Goal: Task Accomplishment & Management: Manage account settings

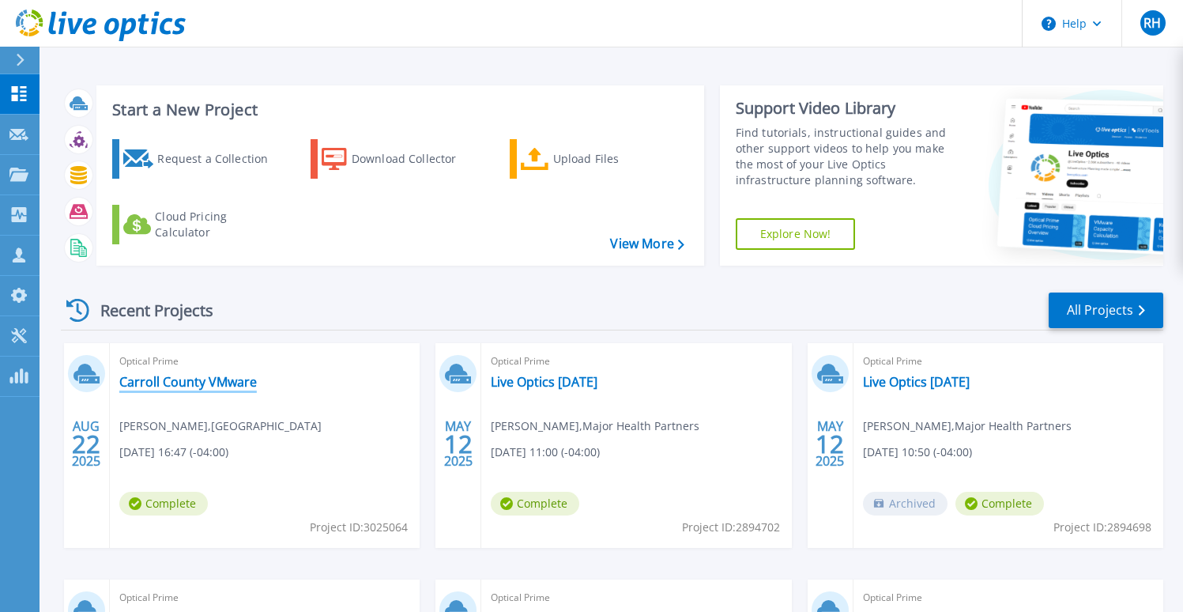
click at [159, 379] on link "Carroll County VMware" at bounding box center [188, 382] width 138 height 16
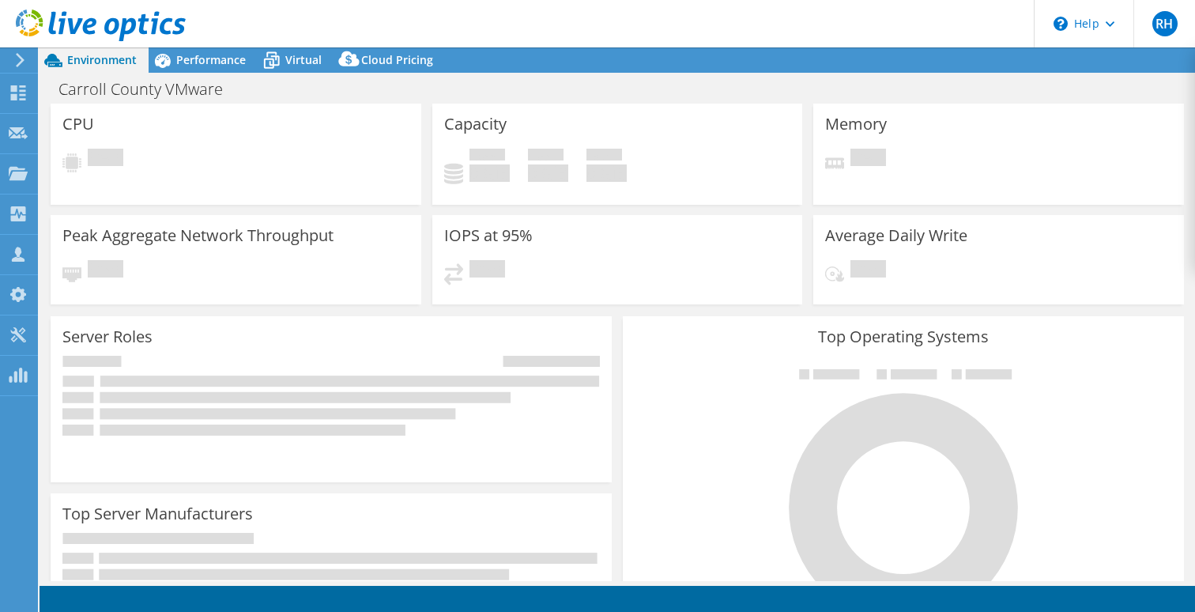
select select "USD"
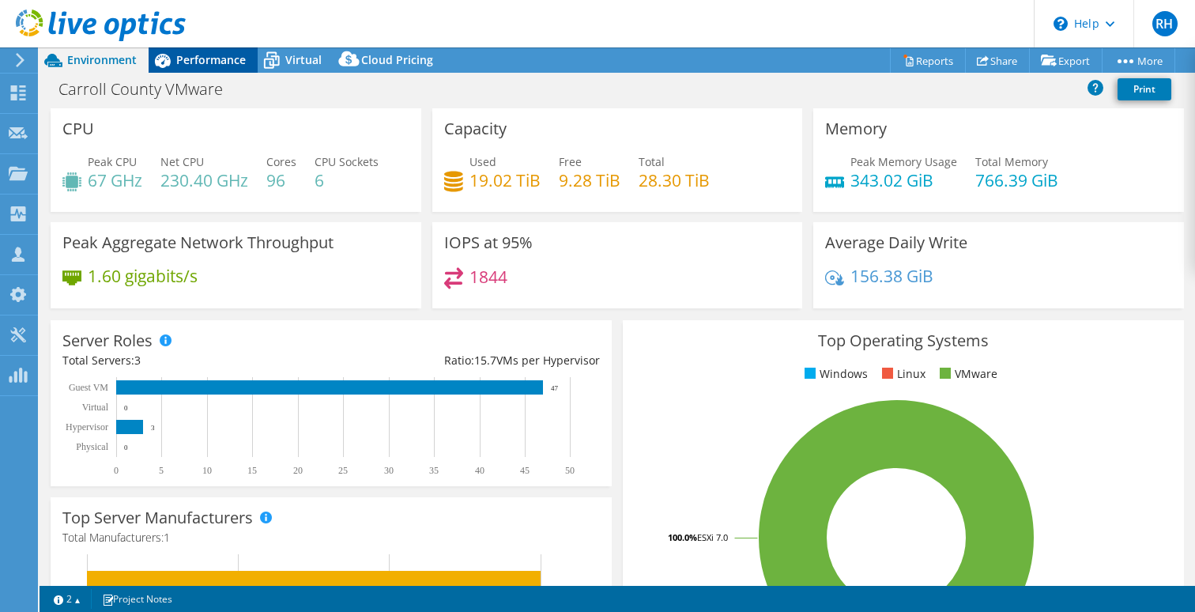
click at [220, 63] on span "Performance" at bounding box center [211, 59] width 70 height 15
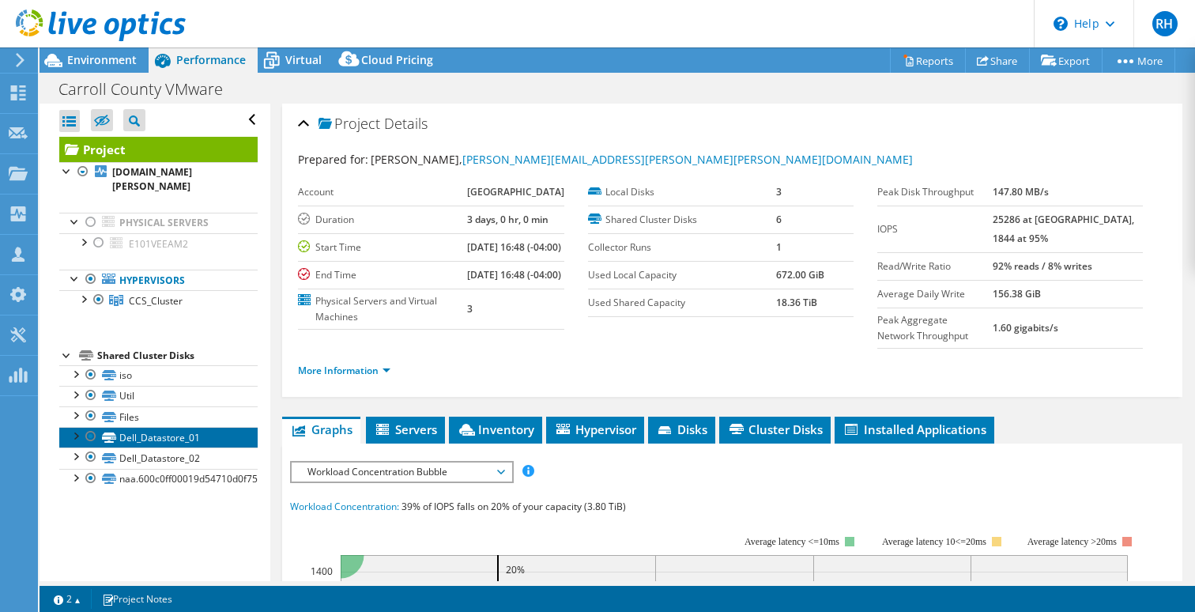
click at [143, 427] on link "Dell_Datastore_01" at bounding box center [158, 437] width 198 height 21
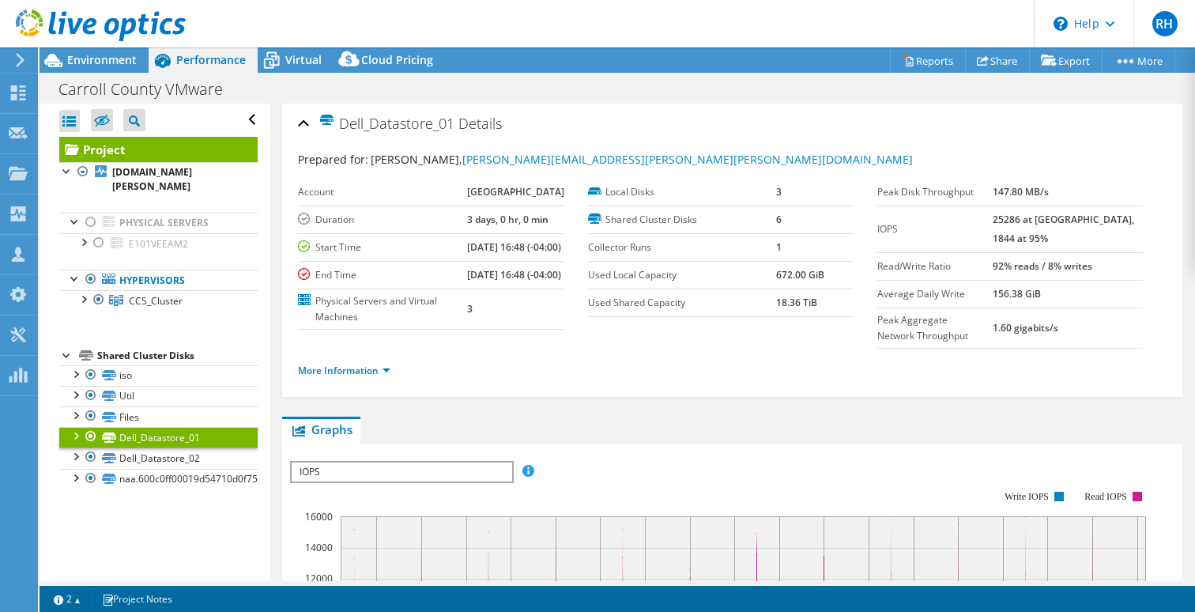
click at [398, 379] on li "More Information" at bounding box center [349, 370] width 102 height 17
click at [390, 377] on link "More Information" at bounding box center [344, 370] width 92 height 13
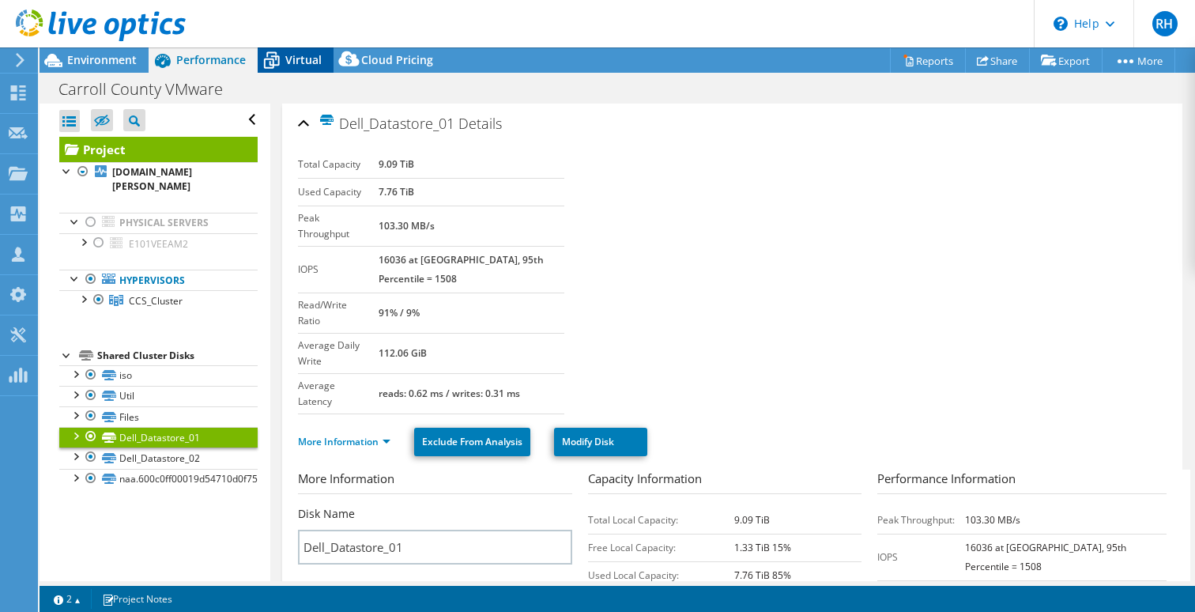
click at [296, 64] on span "Virtual" at bounding box center [303, 59] width 36 height 15
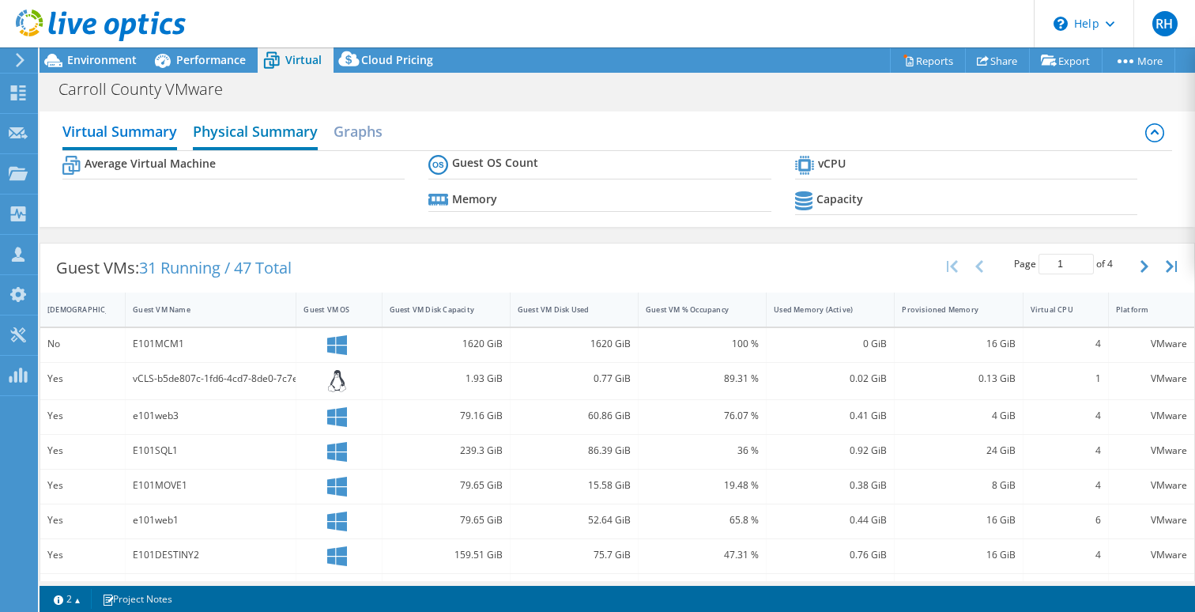
click at [258, 138] on h2 "Physical Summary" at bounding box center [255, 132] width 125 height 35
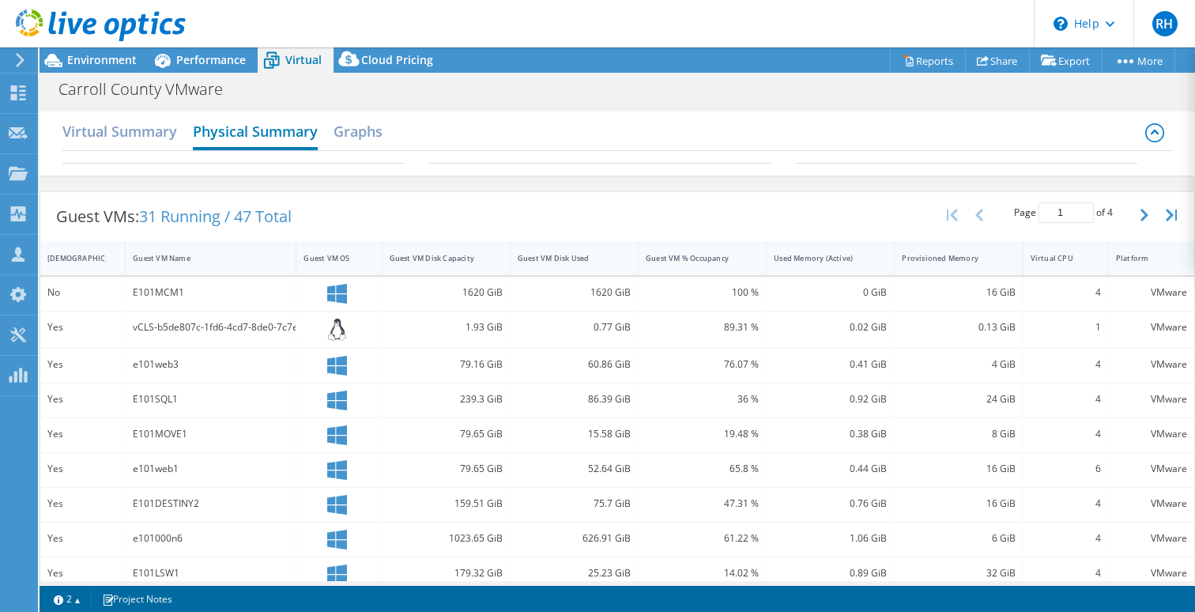
click at [261, 135] on h2 "Physical Summary" at bounding box center [255, 132] width 125 height 35
click at [344, 132] on h2 "Graphs" at bounding box center [357, 132] width 49 height 35
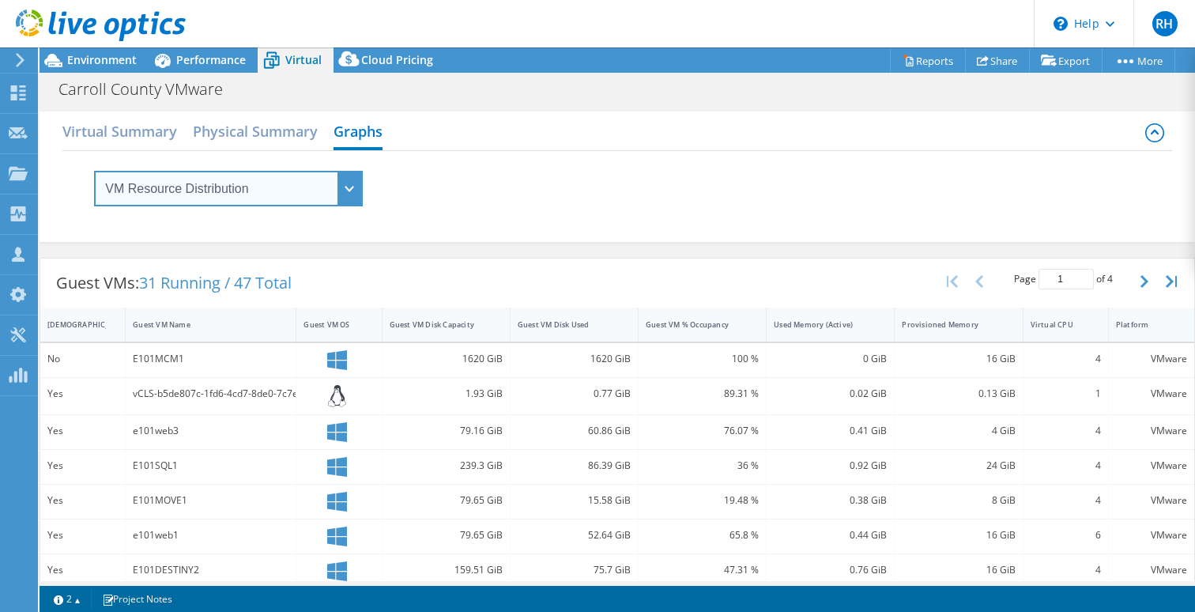
click at [353, 190] on select "VM Resource Distribution Provisioning Contrast Over Provisioning" at bounding box center [228, 189] width 269 height 36
select select "Provisioning Contrast"
click at [94, 171] on select "VM Resource Distribution Provisioning Contrast Over Provisioning" at bounding box center [228, 189] width 269 height 36
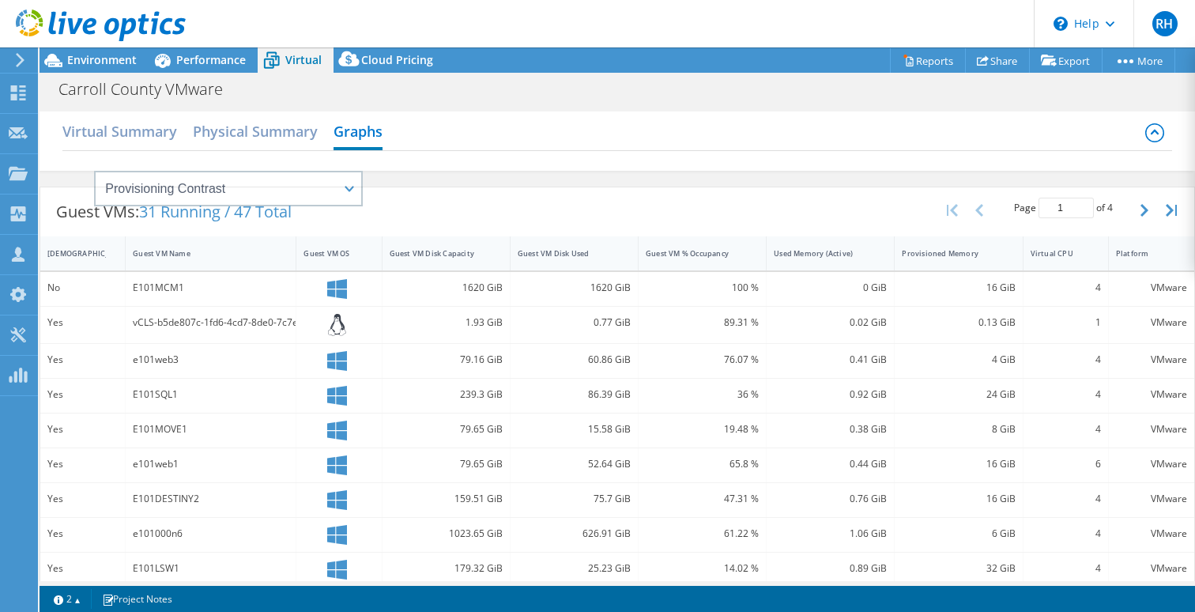
click at [347, 188] on div "Guest VMs: 31 Running / 47 Total Page 1 of 4 5 rows 10 rows 20 rows 25 rows 50 …" at bounding box center [617, 211] width 1154 height 49
click at [346, 191] on div "Guest VMs: 31 Running / 47 Total Page 1 of 4 5 rows 10 rows 20 rows 25 rows 50 …" at bounding box center [617, 211] width 1154 height 49
click at [574, 154] on div at bounding box center [617, 159] width 1110 height 16
click at [1145, 135] on icon at bounding box center [1154, 132] width 19 height 19
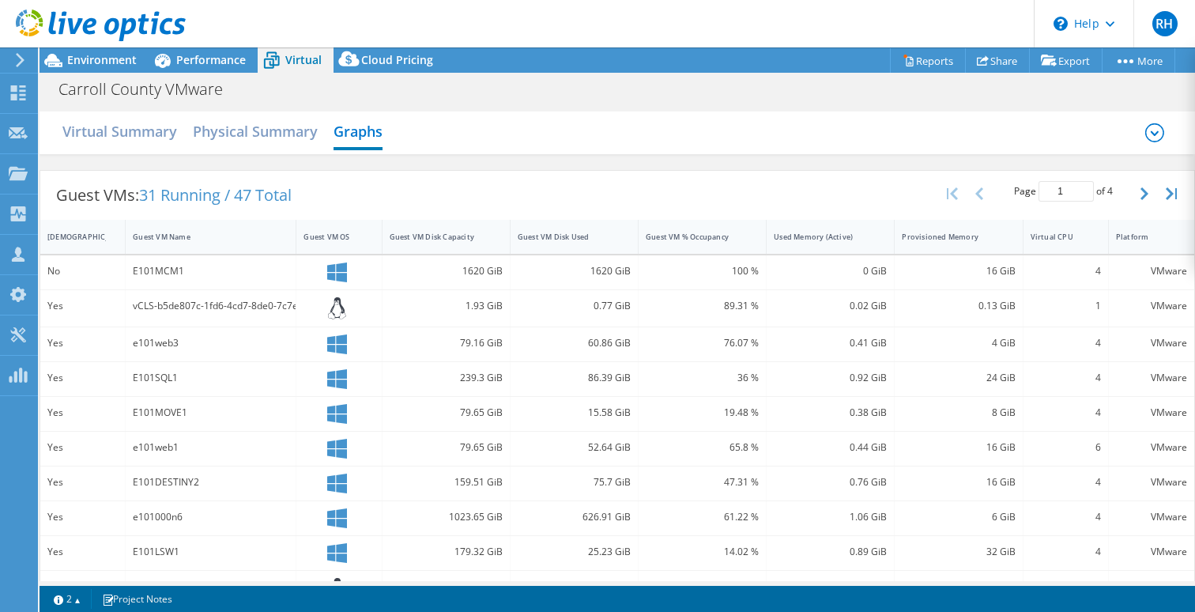
click at [1145, 135] on icon at bounding box center [1154, 132] width 19 height 19
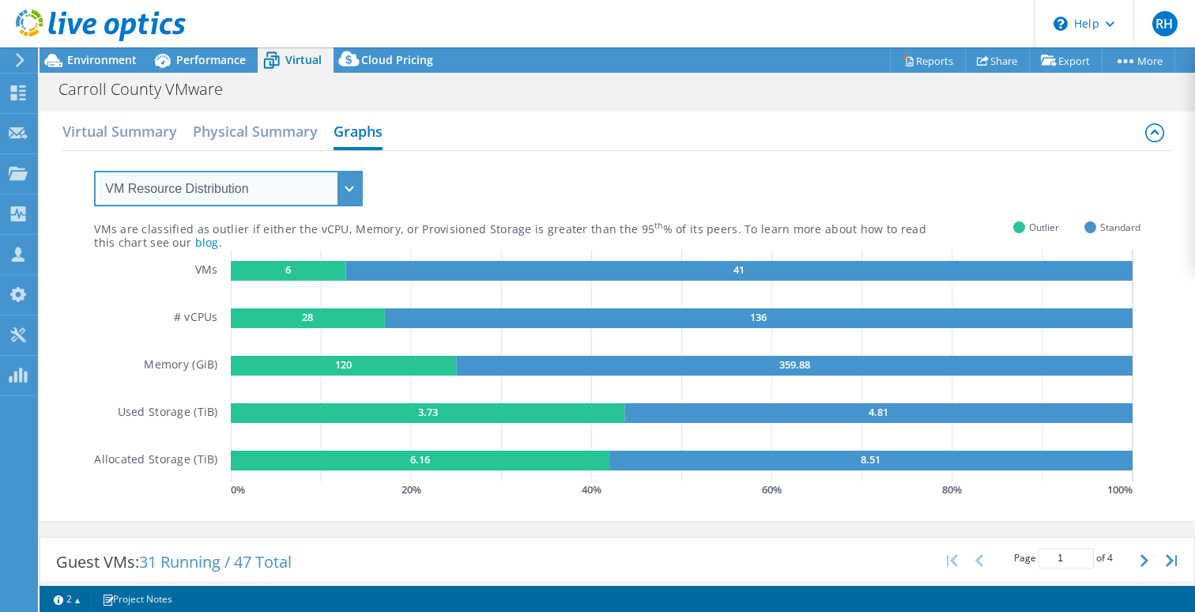
click at [325, 195] on select "VM Resource Distribution Provisioning Contrast Over Provisioning" at bounding box center [228, 189] width 269 height 36
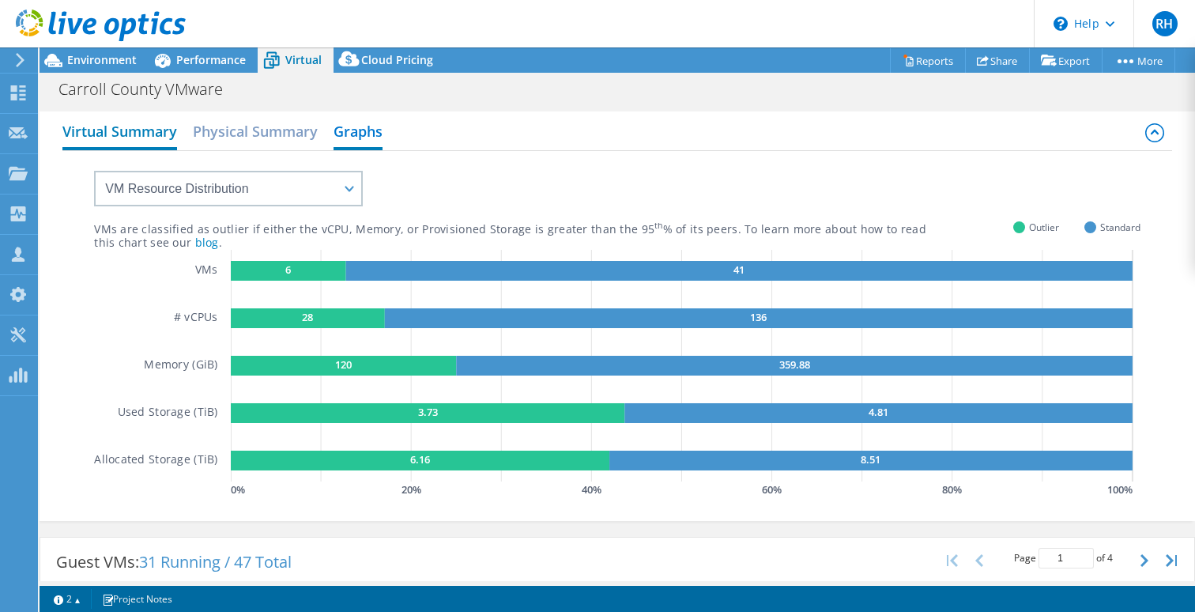
click at [145, 134] on h2 "Virtual Summary" at bounding box center [119, 132] width 115 height 35
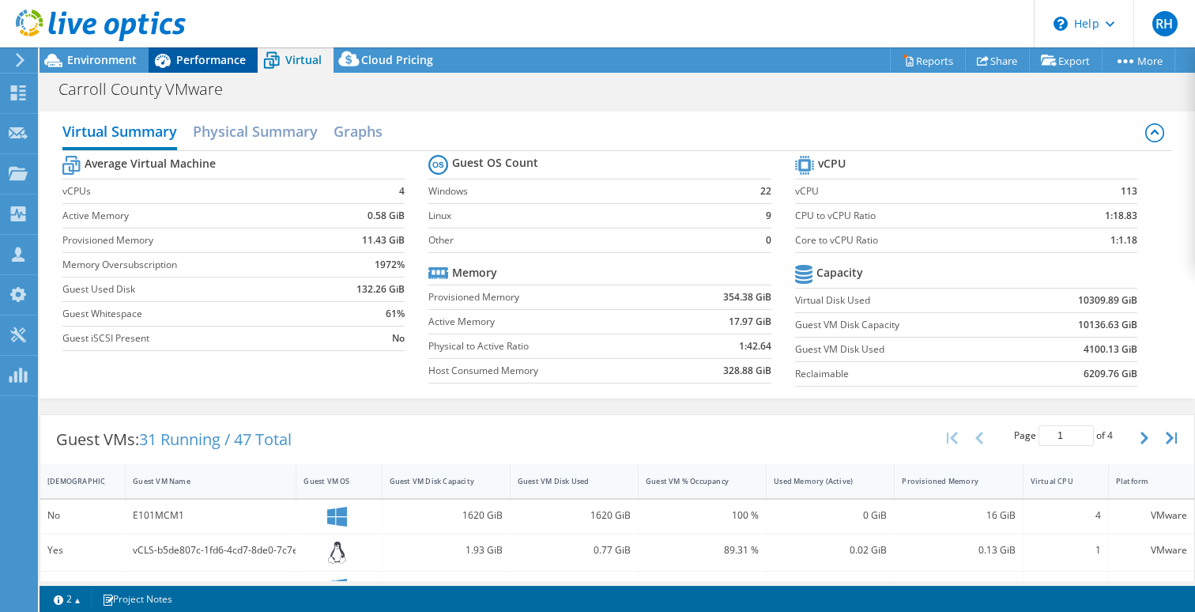
click at [224, 66] on span "Performance" at bounding box center [211, 59] width 70 height 15
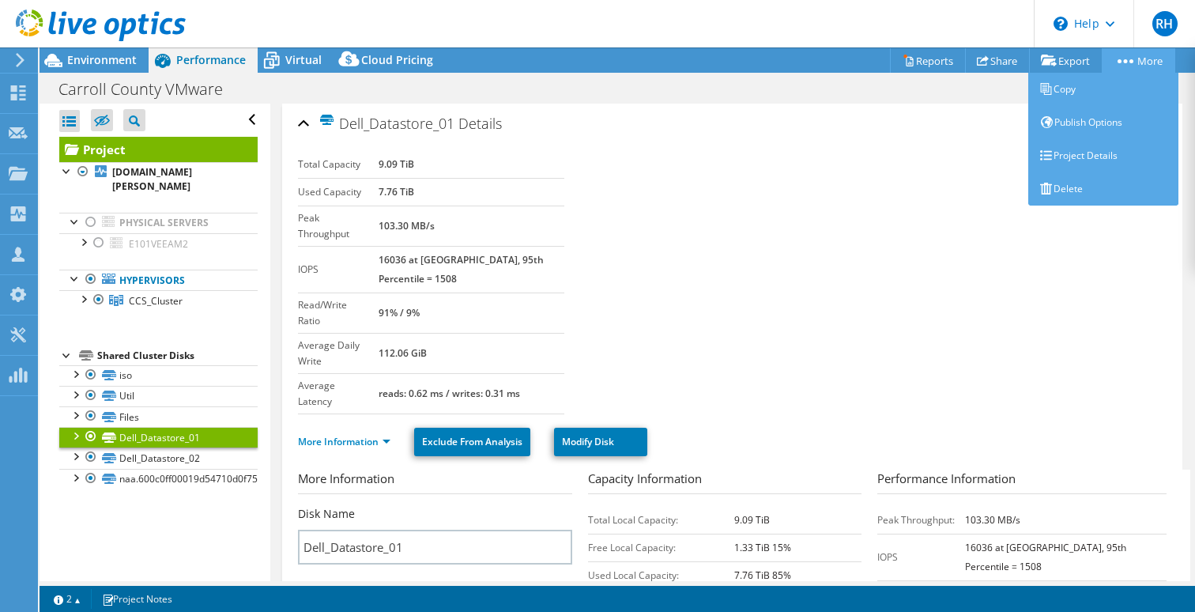
click at [1119, 62] on icon at bounding box center [1125, 61] width 16 height 4
click at [1069, 157] on link "Project Details" at bounding box center [1103, 155] width 150 height 33
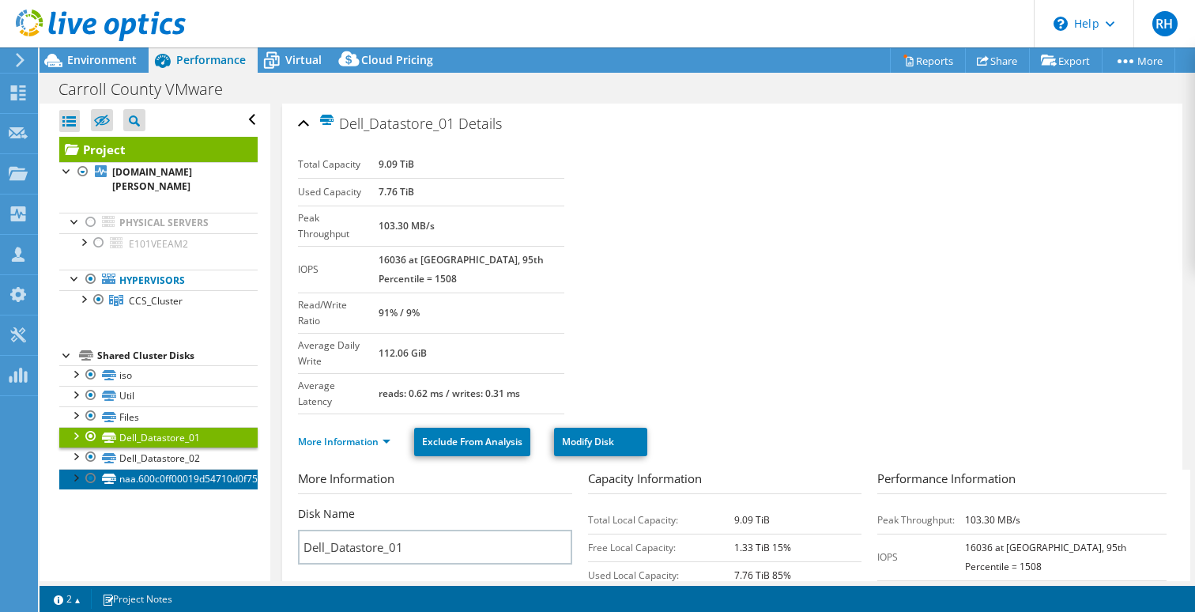
click at [165, 469] on link "naa.600c0ff00019d54710d0f75101000000" at bounding box center [158, 479] width 198 height 21
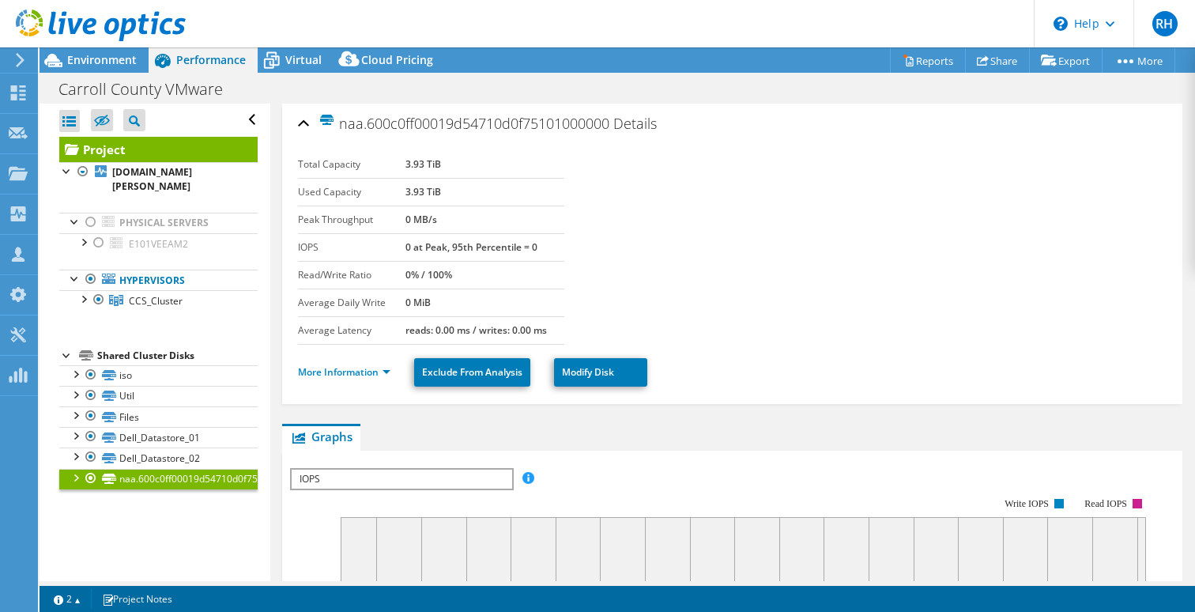
click at [79, 469] on div at bounding box center [75, 477] width 16 height 16
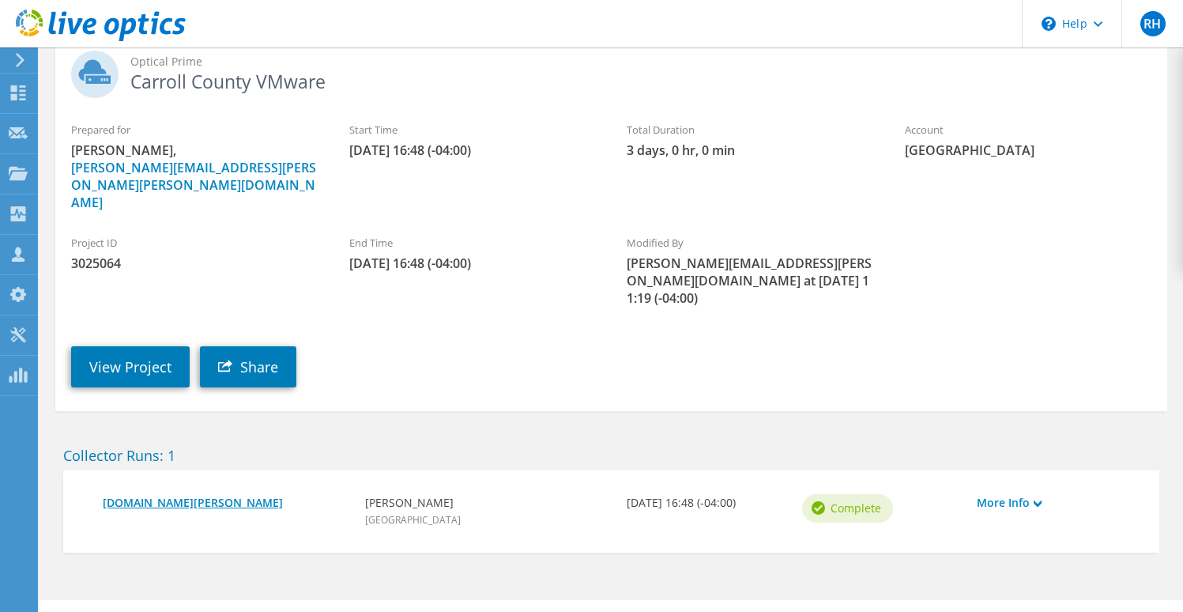
scroll to position [104, 0]
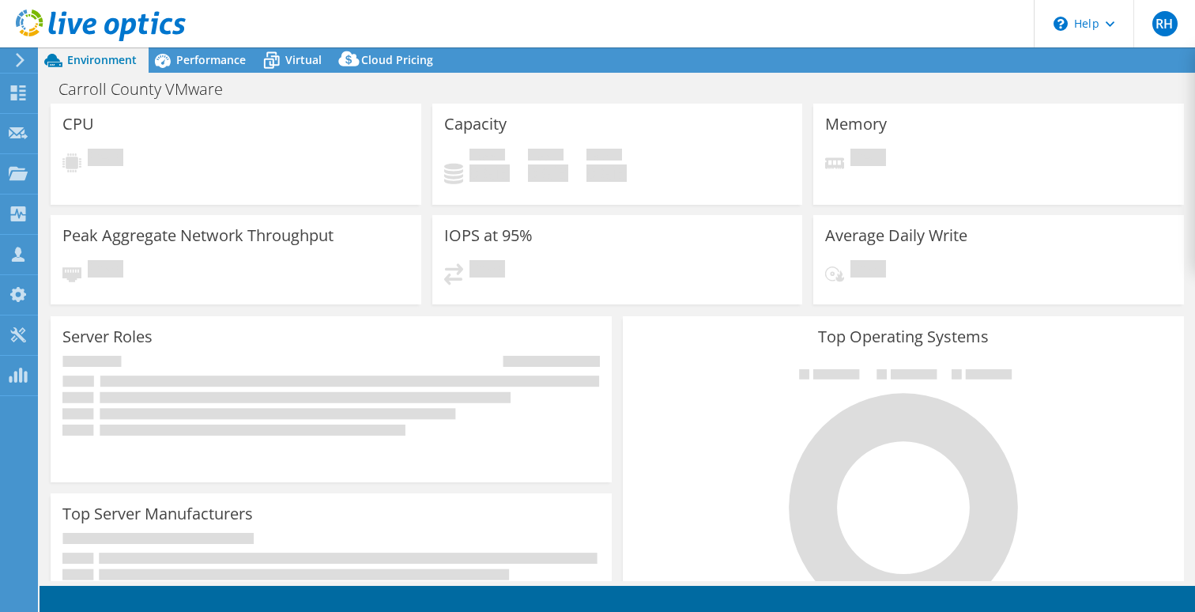
select select
select select "USD"
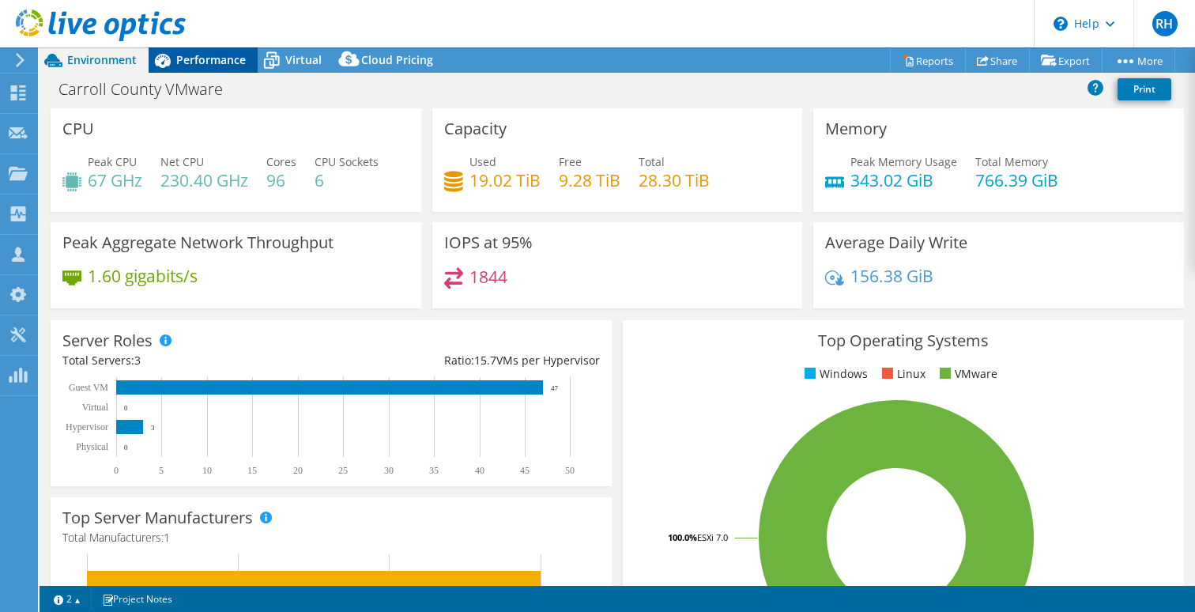
click at [201, 56] on span "Performance" at bounding box center [211, 59] width 70 height 15
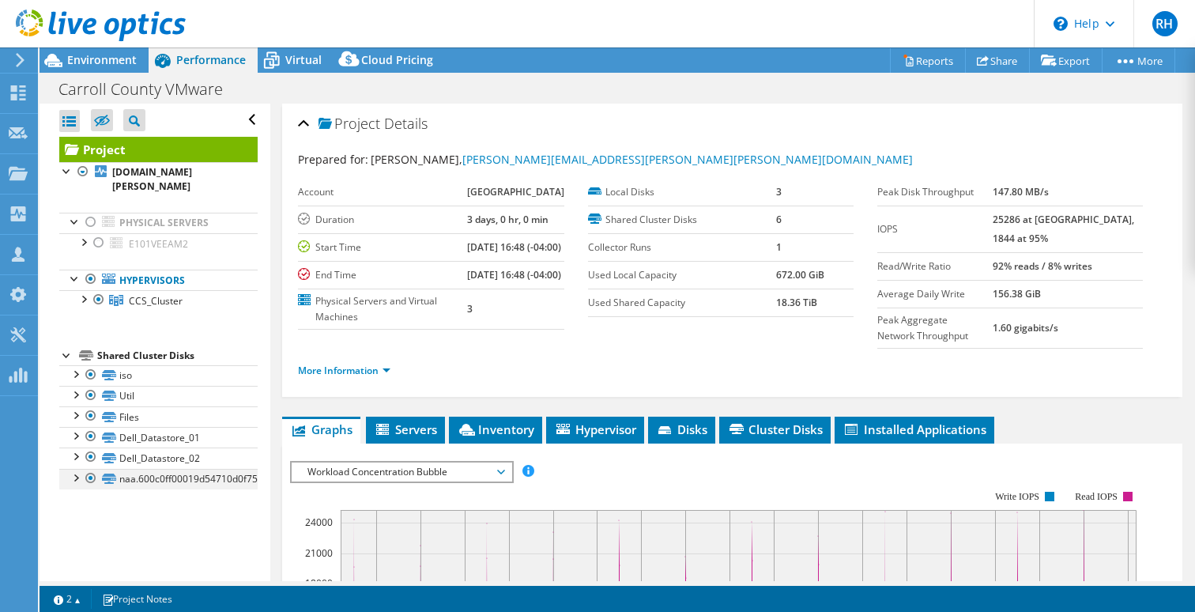
click at [77, 469] on div at bounding box center [75, 477] width 16 height 16
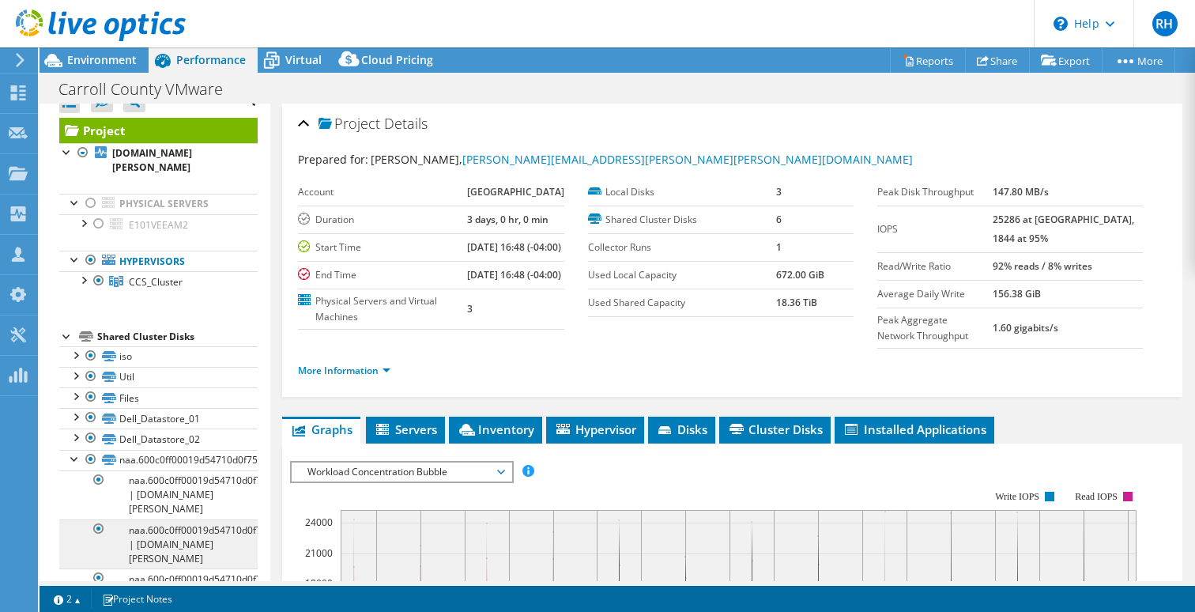
scroll to position [60, 0]
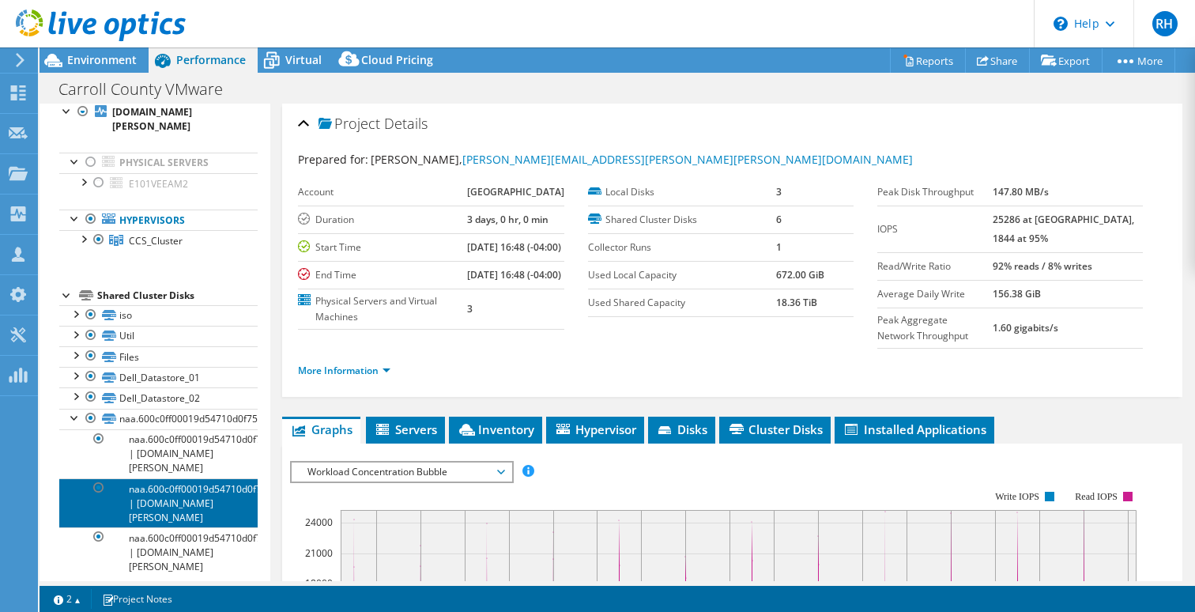
click at [180, 490] on link "naa.600c0ff00019d54710d0f75101000000 | [DOMAIN_NAME][PERSON_NAME]" at bounding box center [158, 502] width 198 height 49
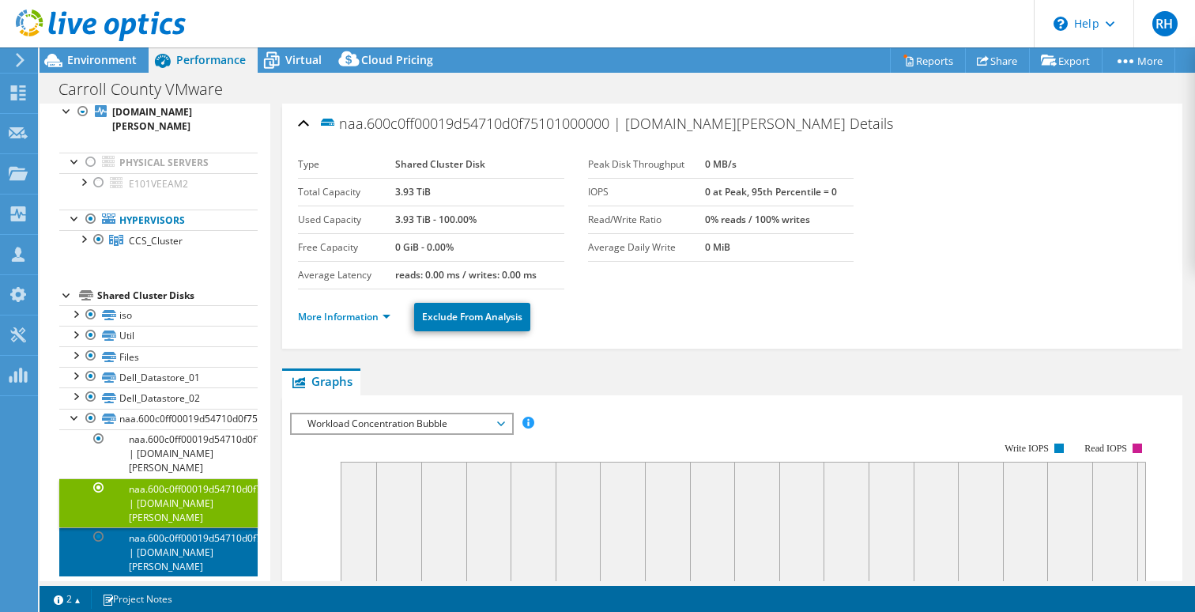
click at [182, 538] on link "naa.600c0ff00019d54710d0f75101000000 | [DOMAIN_NAME][PERSON_NAME]" at bounding box center [158, 551] width 198 height 49
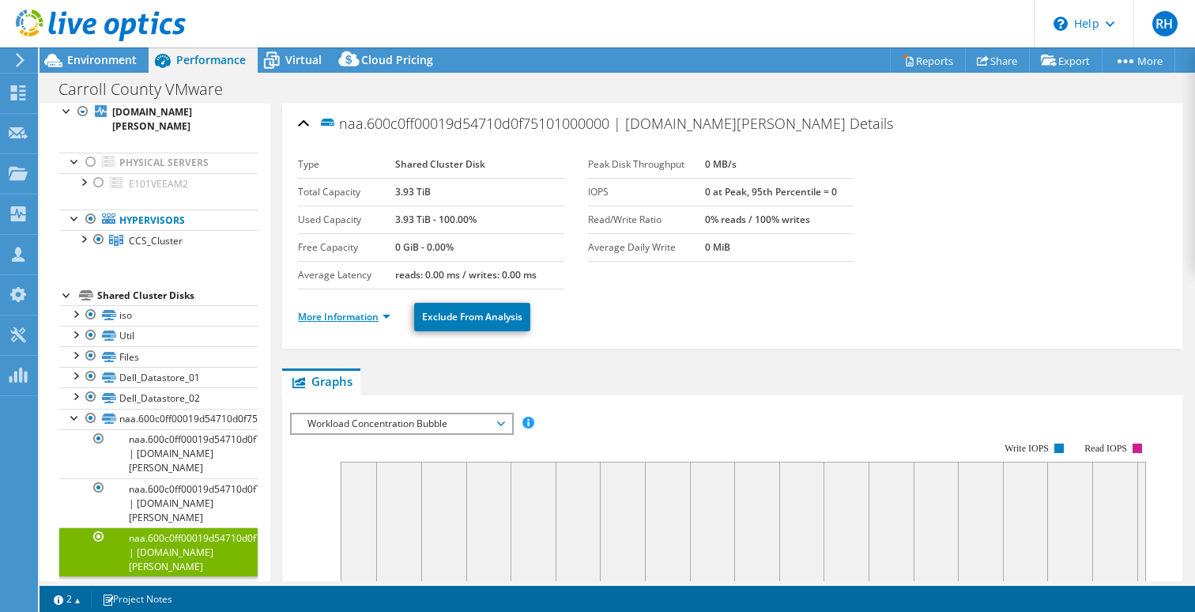
click at [389, 316] on link "More Information" at bounding box center [344, 316] width 92 height 13
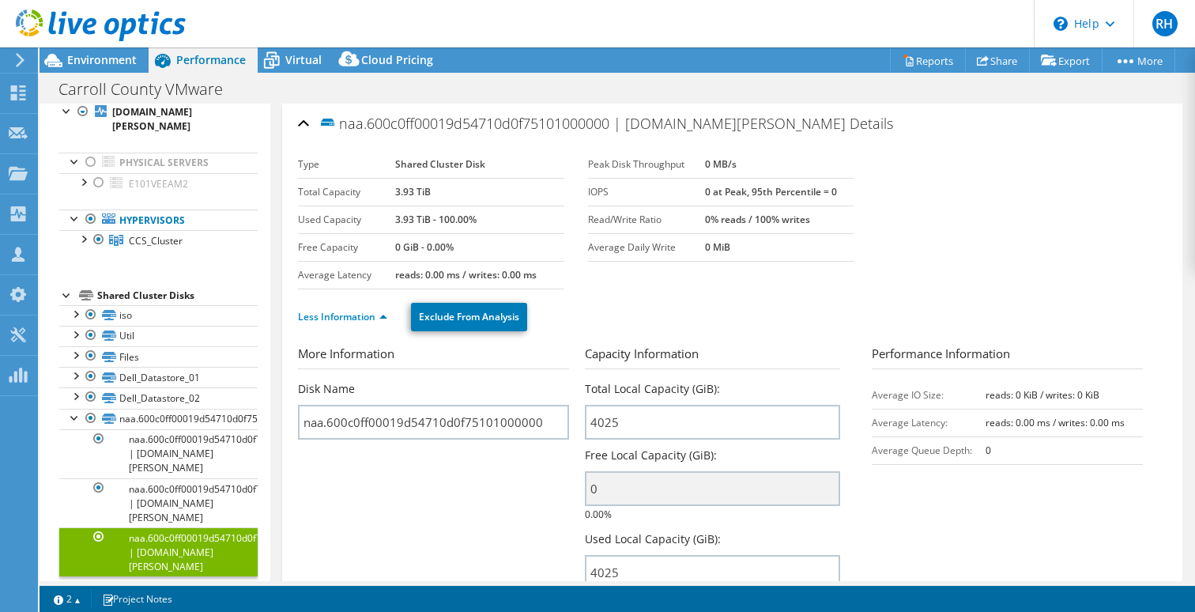
click at [416, 507] on section "More Information Disk Name naa.600c0ff00019d54710d0f75101000000 Capacity Inform…" at bounding box center [732, 480] width 869 height 270
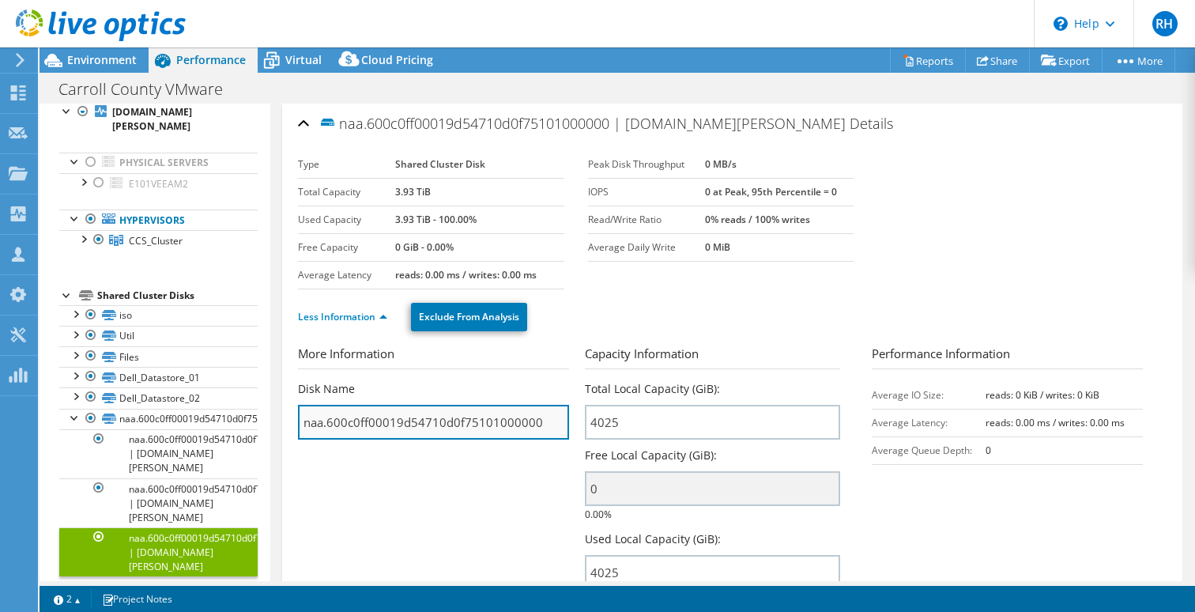
click at [550, 422] on input "naa.600c0ff00019d54710d0f75101000000" at bounding box center [433, 422] width 271 height 35
drag, startPoint x: 545, startPoint y: 422, endPoint x: 330, endPoint y: 422, distance: 215.0
click at [330, 422] on input "naa.600c0ff00019d54710d0f75101000000" at bounding box center [433, 422] width 271 height 35
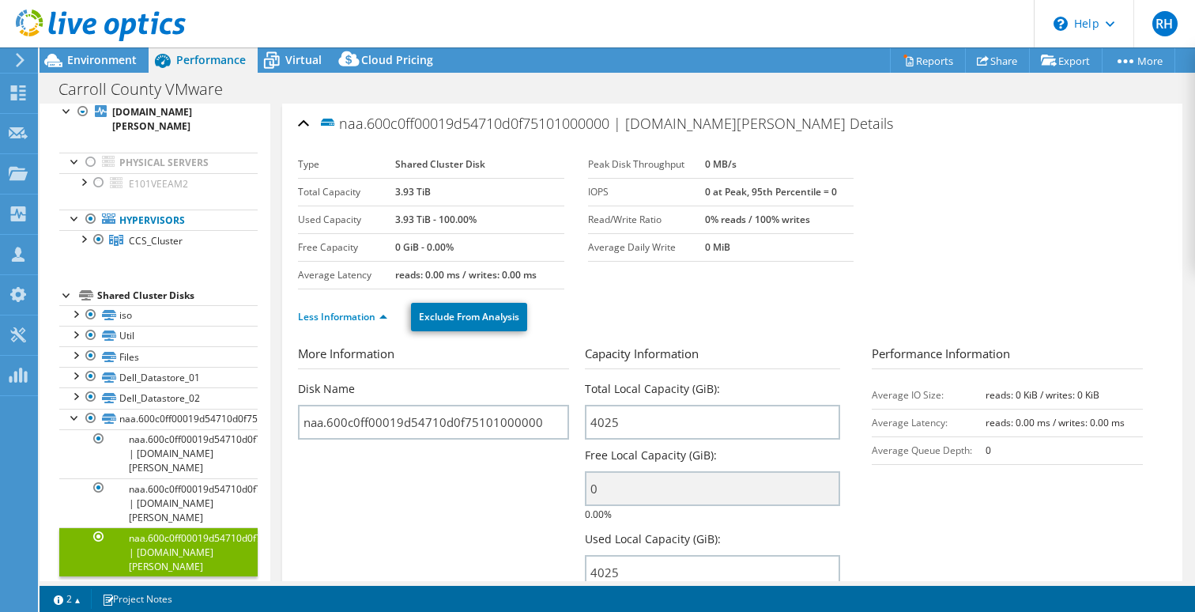
click at [990, 166] on section "Type Shared Cluster Disk Total Capacity 3.93 TiB Used Capacity 3.93 TiB - 100.0…" at bounding box center [732, 220] width 869 height 138
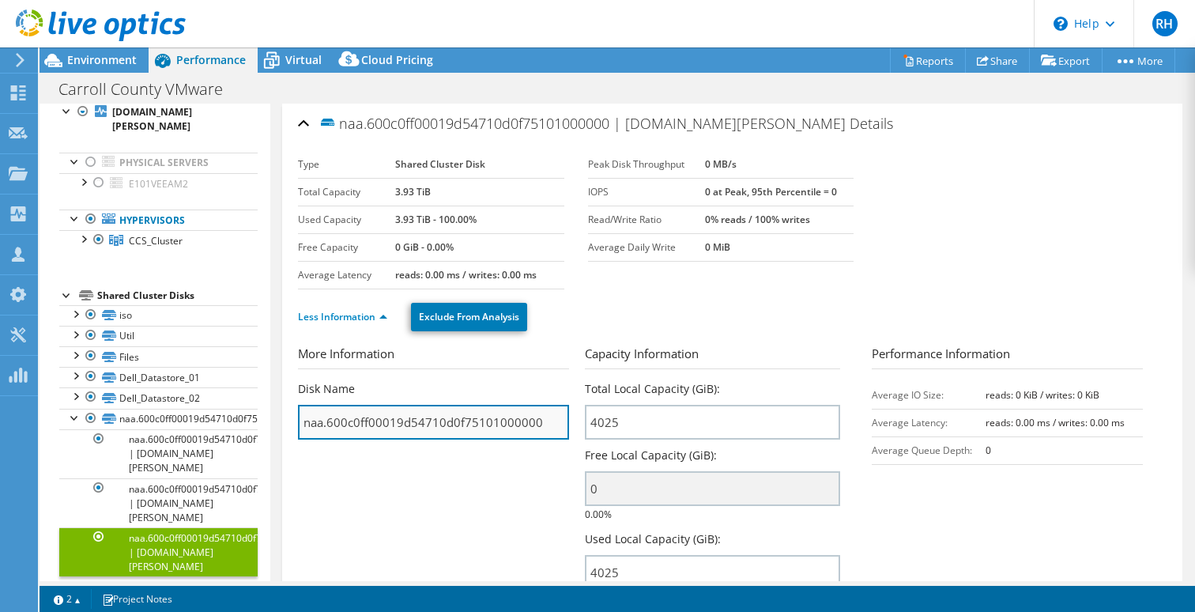
click at [330, 423] on input "naa.600c0ff00019d54710d0f75101000000" at bounding box center [433, 422] width 271 height 35
drag, startPoint x: 328, startPoint y: 424, endPoint x: 374, endPoint y: 424, distance: 45.8
click at [374, 424] on input "naa.600c0ff00019d54710d0f75101000000" at bounding box center [433, 422] width 271 height 35
drag, startPoint x: 548, startPoint y: 424, endPoint x: 300, endPoint y: 425, distance: 247.4
click at [300, 425] on input "naa.600c0ff00019d54710d0f75101000000" at bounding box center [433, 422] width 271 height 35
